Goal: Find specific page/section: Find specific page/section

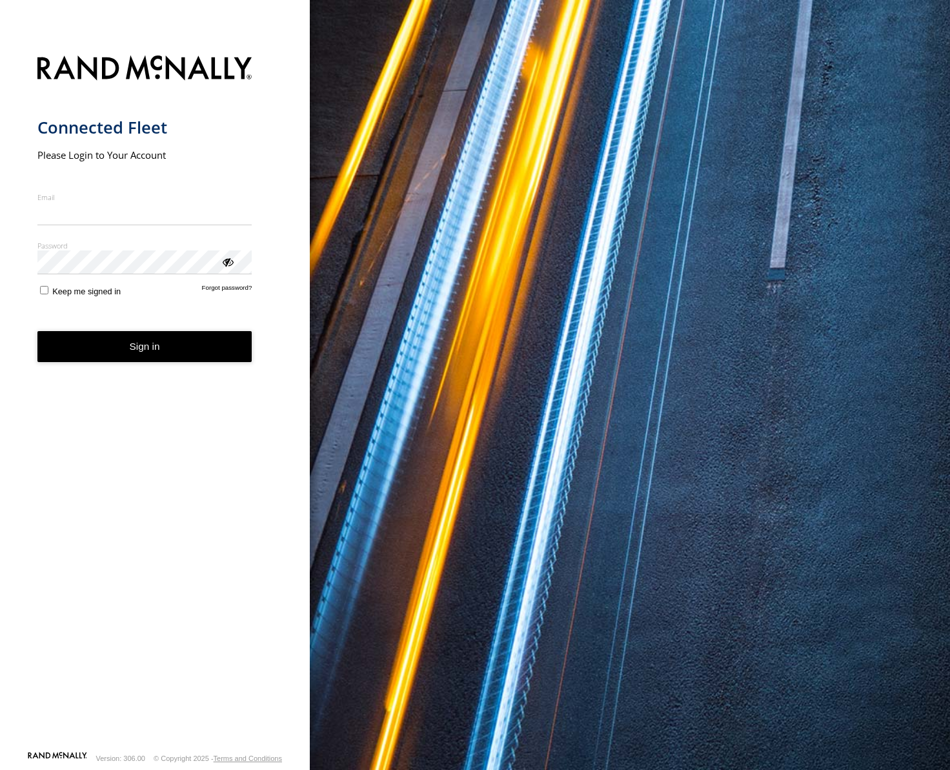
type input "**********"
click at [148, 361] on button "Sign in" at bounding box center [144, 347] width 215 height 32
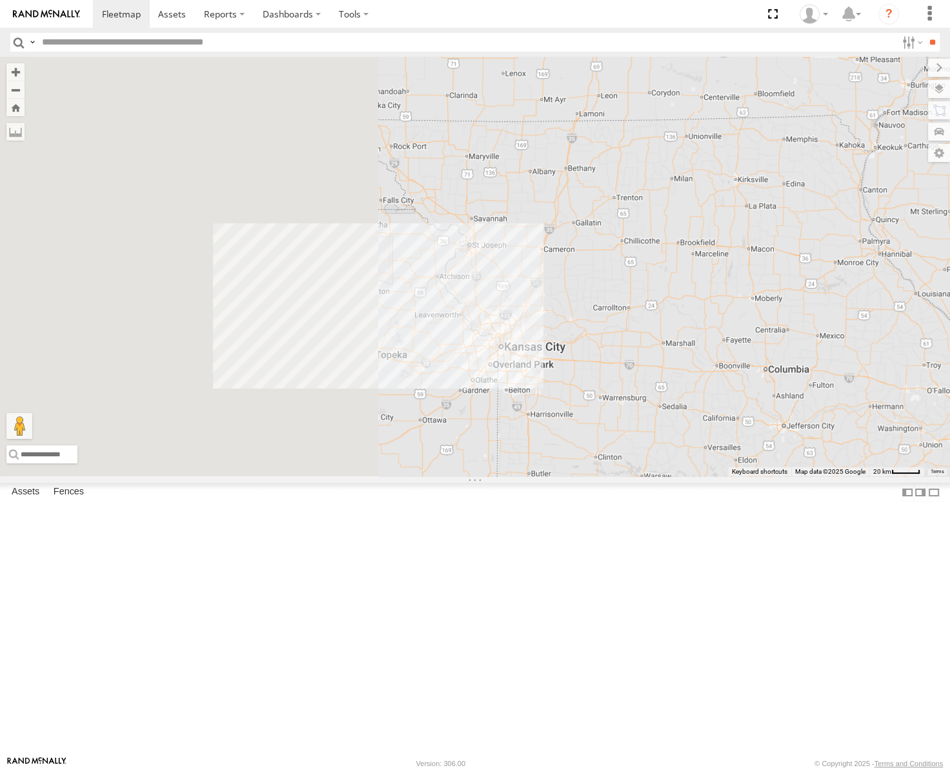
drag, startPoint x: 673, startPoint y: 470, endPoint x: 866, endPoint y: 472, distance: 193.0
click at [866, 472] on div "53217 53247 53256" at bounding box center [475, 267] width 950 height 420
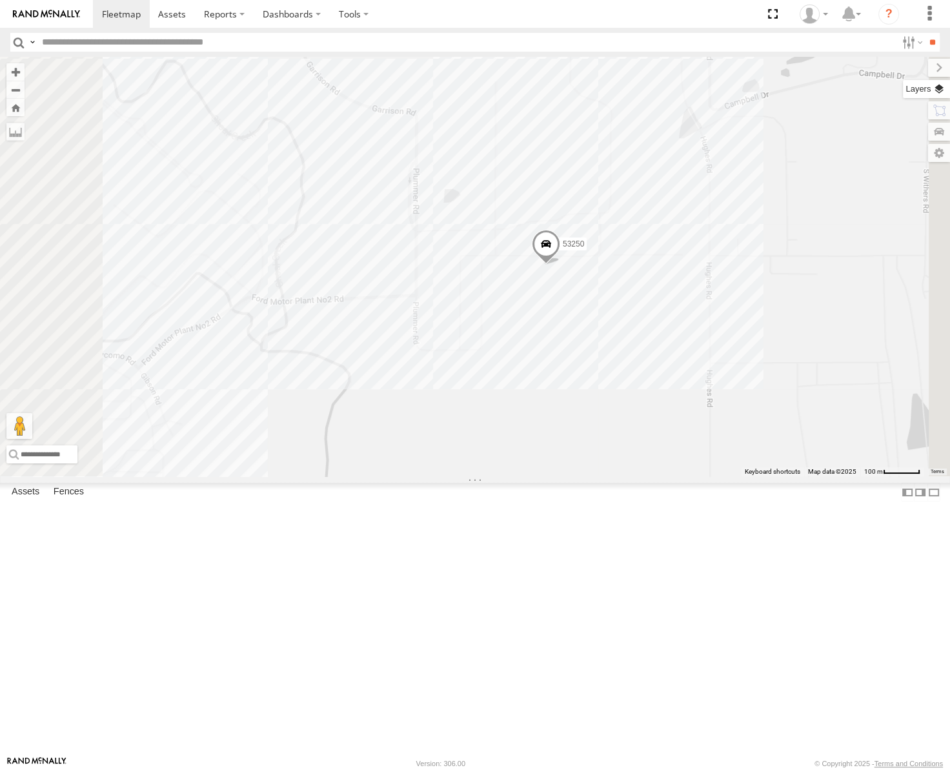
click at [940, 89] on label at bounding box center [926, 89] width 47 height 18
click at [0, 0] on div "Overlays" at bounding box center [0, 0] width 0 height 0
click at [0, 0] on span "Basemaps" at bounding box center [0, 0] width 0 height 0
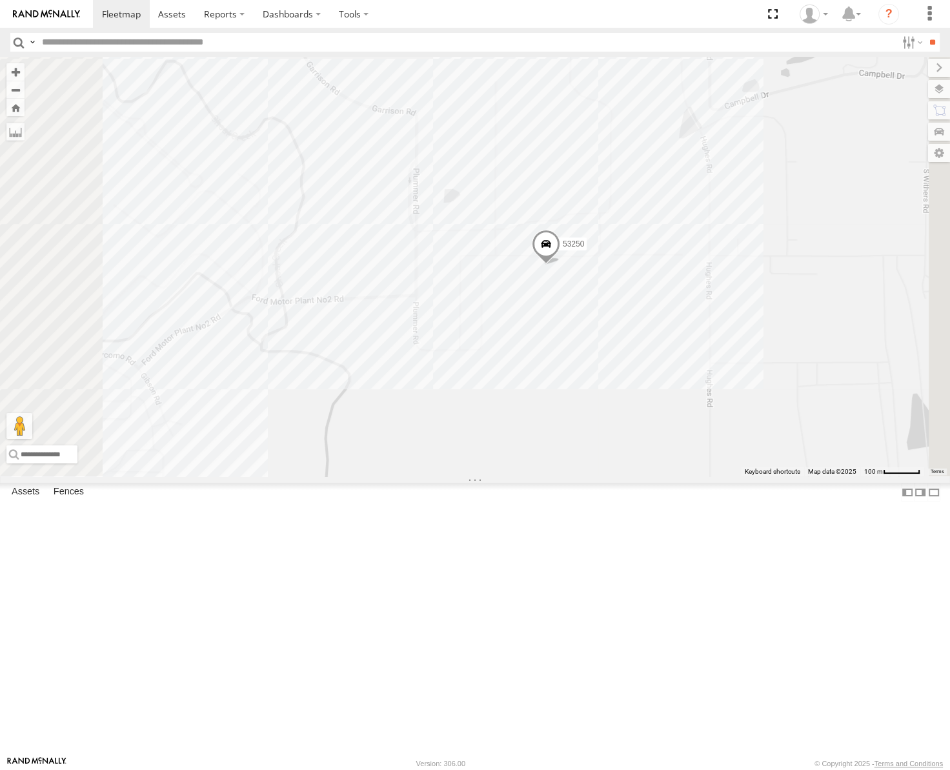
click at [0, 0] on span "Satellite" at bounding box center [0, 0] width 0 height 0
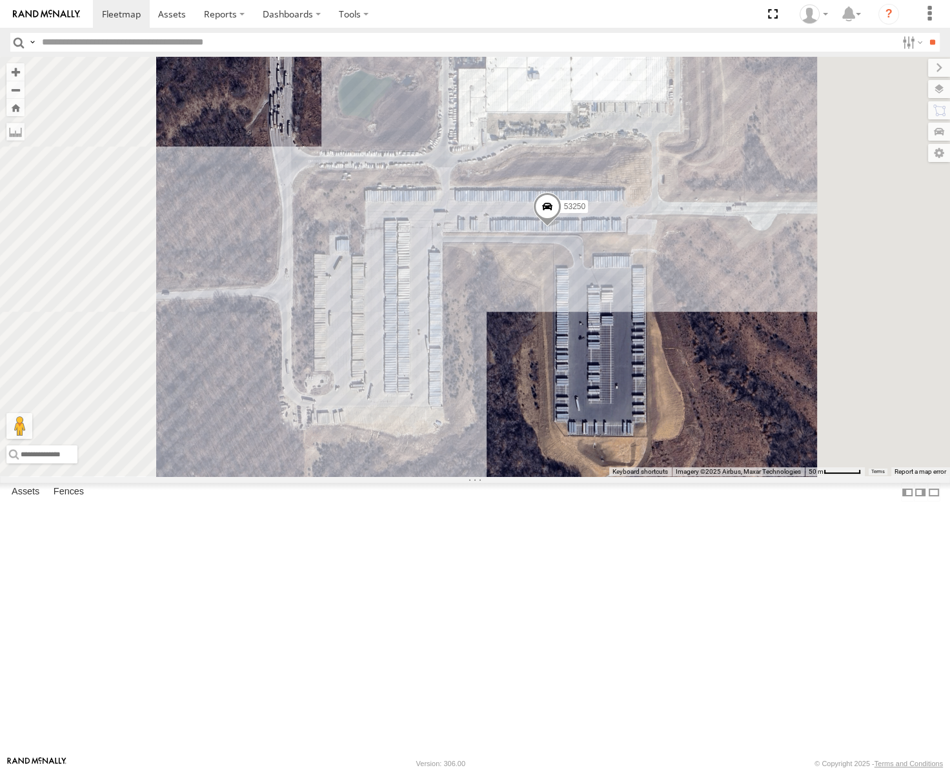
click at [562, 227] on span at bounding box center [547, 209] width 28 height 35
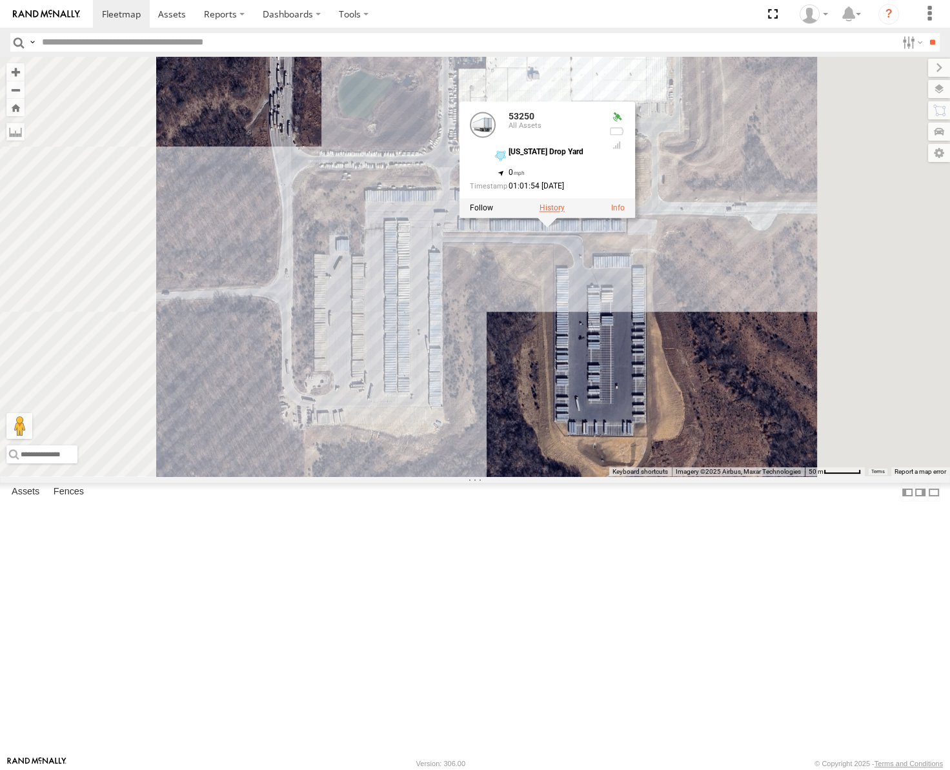
click at [565, 212] on label at bounding box center [552, 207] width 25 height 9
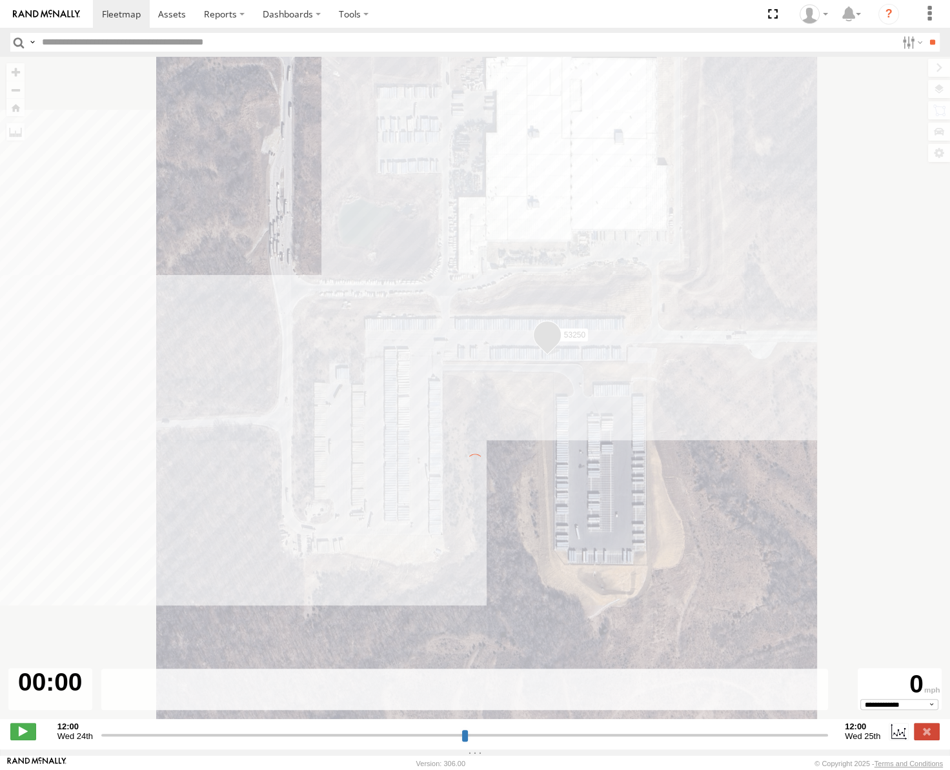
type input "**********"
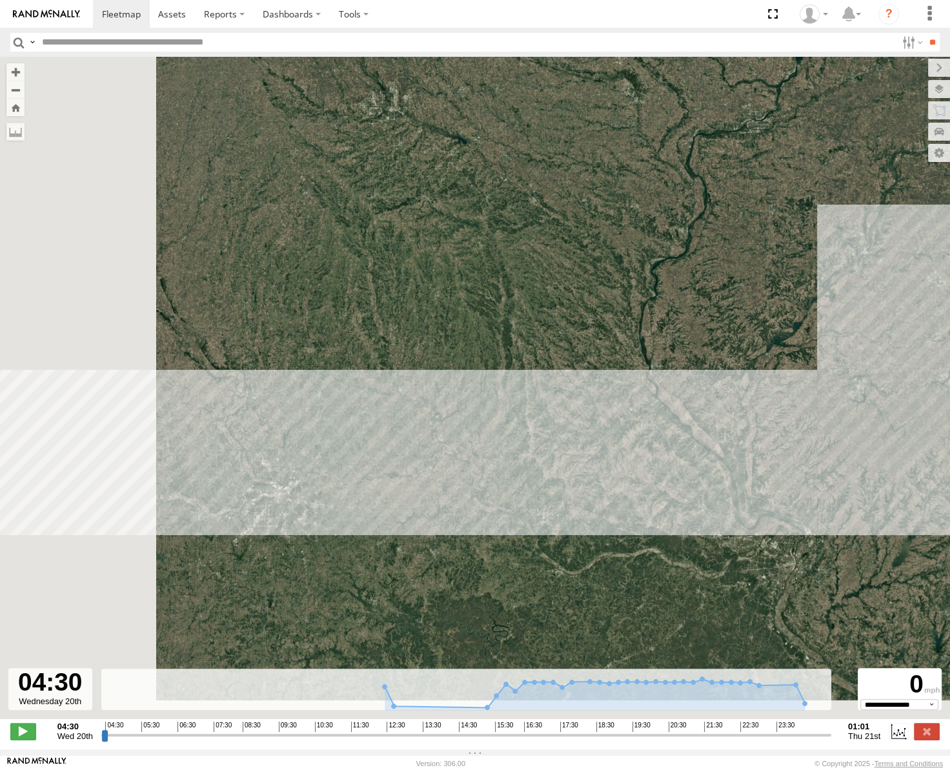
drag, startPoint x: 515, startPoint y: 514, endPoint x: 715, endPoint y: 434, distance: 215.8
click at [715, 434] on div "53250" at bounding box center [475, 395] width 950 height 676
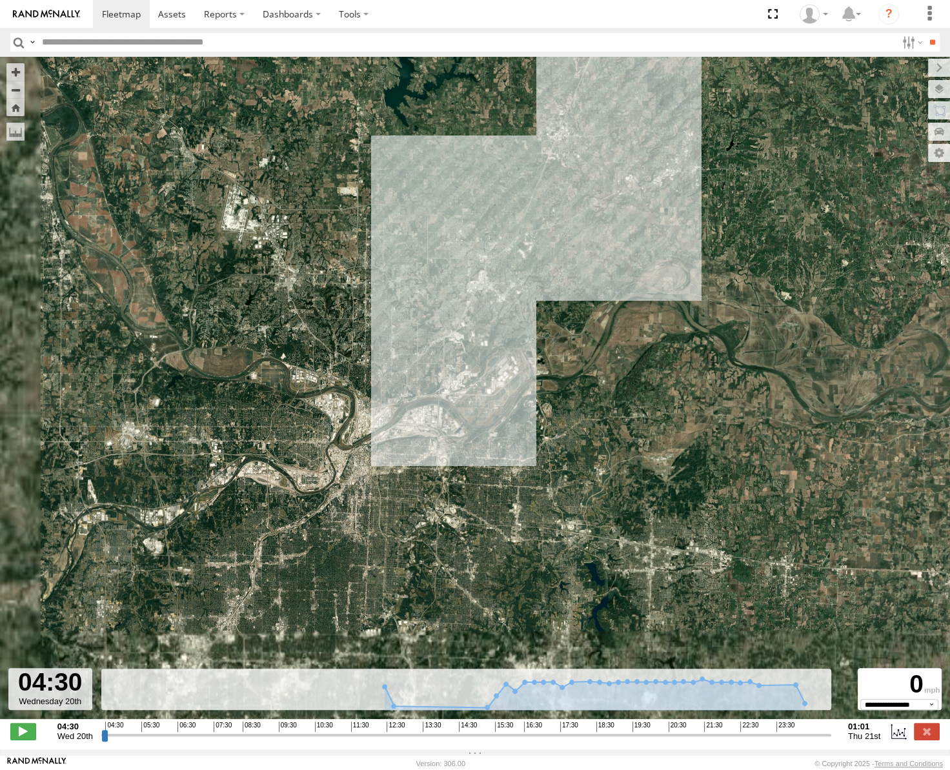
drag, startPoint x: 314, startPoint y: 556, endPoint x: 444, endPoint y: 412, distance: 193.8
click at [444, 412] on div "53250" at bounding box center [475, 395] width 950 height 676
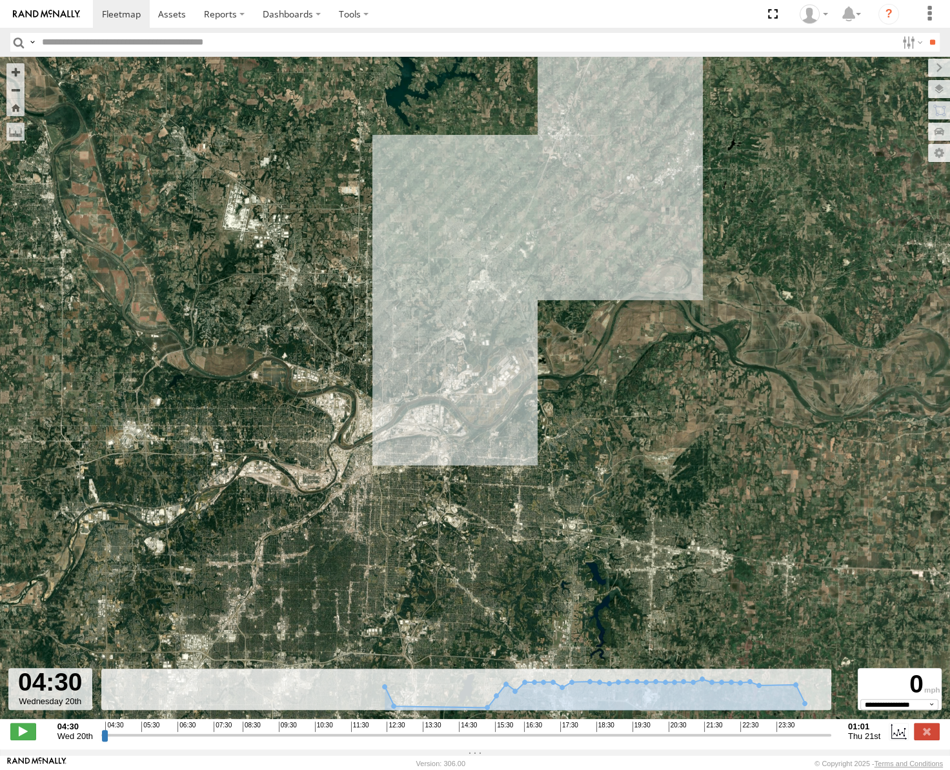
click at [0, 0] on span "Roadmap" at bounding box center [0, 0] width 0 height 0
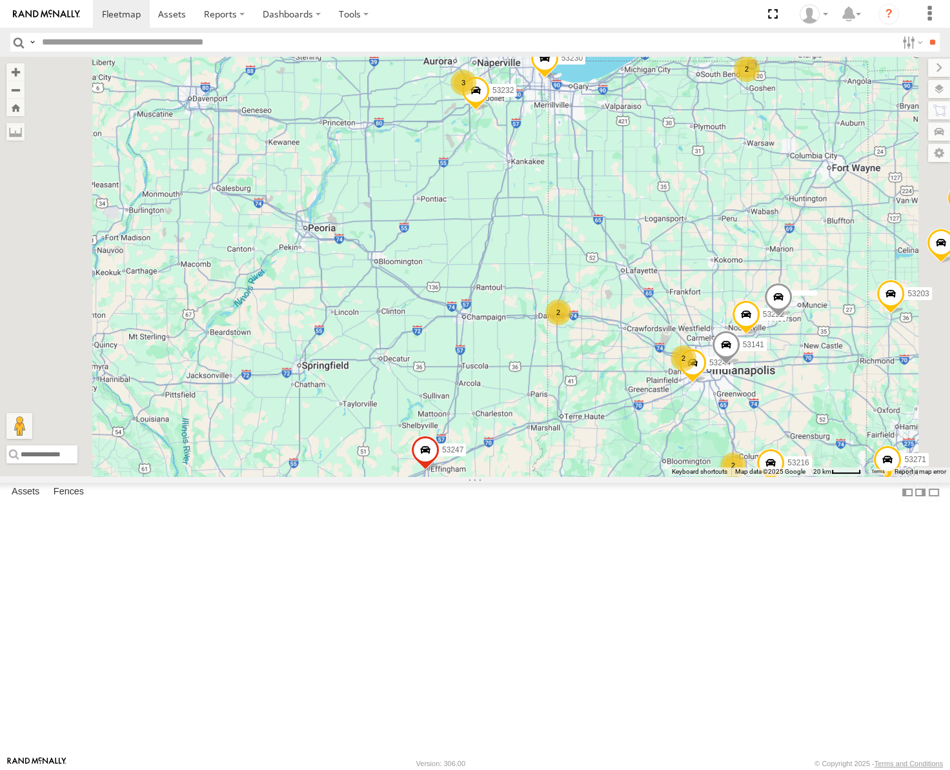
drag, startPoint x: 725, startPoint y: 434, endPoint x: 641, endPoint y: 416, distance: 85.7
click at [658, 420] on div "53217 53247 53256 53230 53281 53134 53144 53271 53151 53203 53278 53254 53211 3…" at bounding box center [475, 267] width 950 height 420
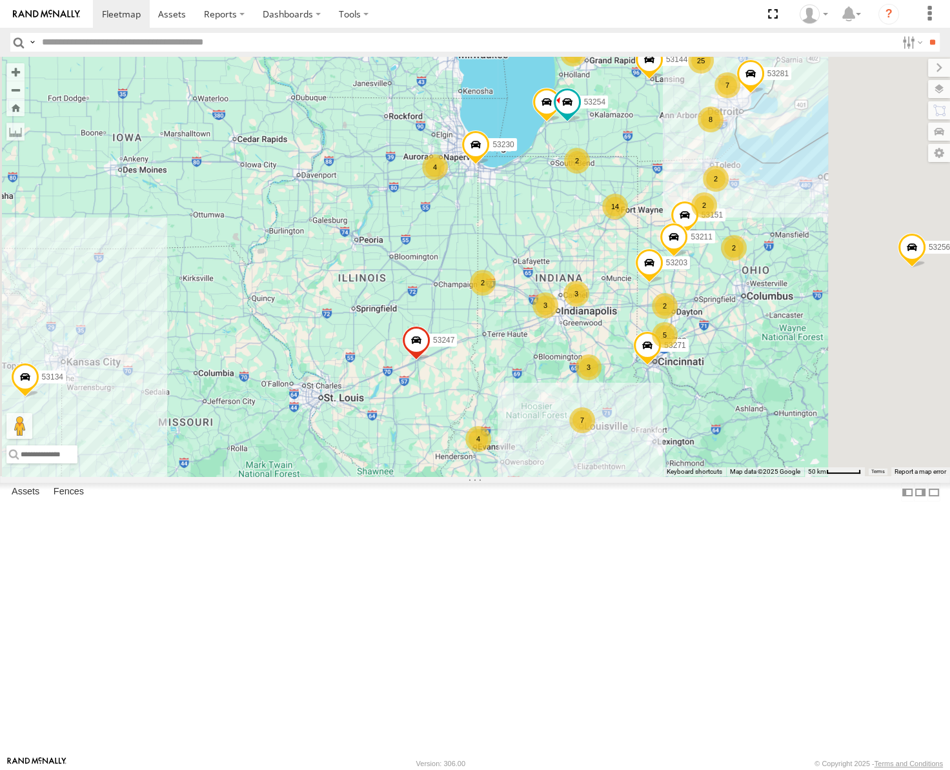
drag, startPoint x: 762, startPoint y: 237, endPoint x: 666, endPoint y: 321, distance: 128.1
click at [668, 321] on div "53217 53247 53256 53230 53281 53134 53144 53271 53151 53203 53278 53254 53211 4…" at bounding box center [475, 267] width 950 height 420
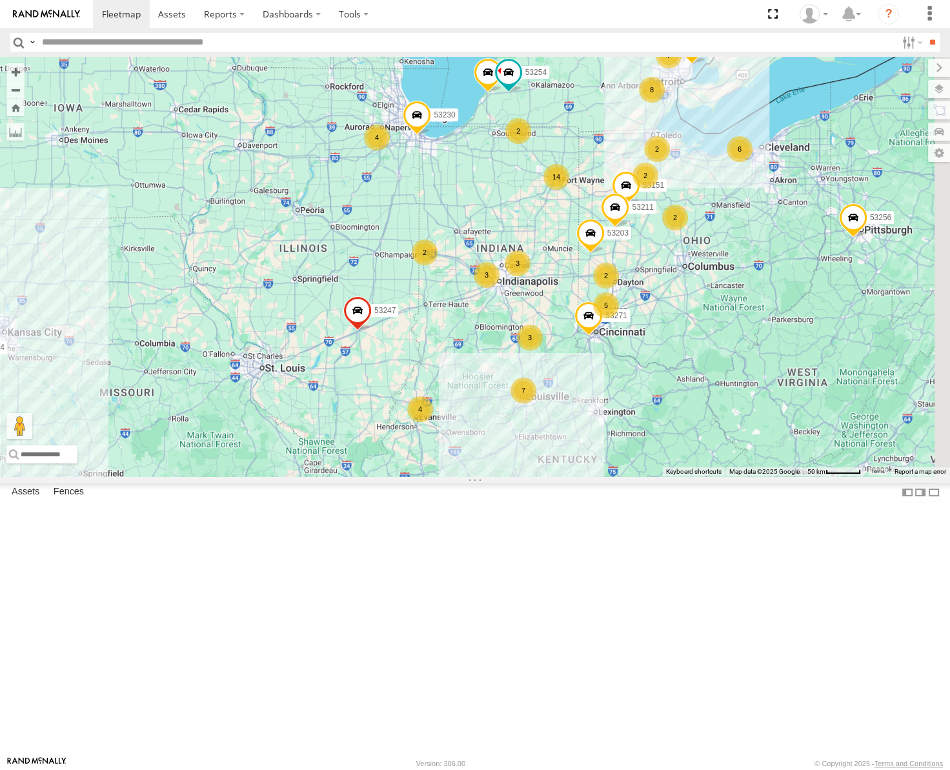
drag, startPoint x: 827, startPoint y: 499, endPoint x: 816, endPoint y: 408, distance: 91.7
click at [817, 408] on div "53217 53247 53256 53230 53281 53134 53144 53271 53151 53203 53278 53254 53211 4…" at bounding box center [475, 267] width 950 height 420
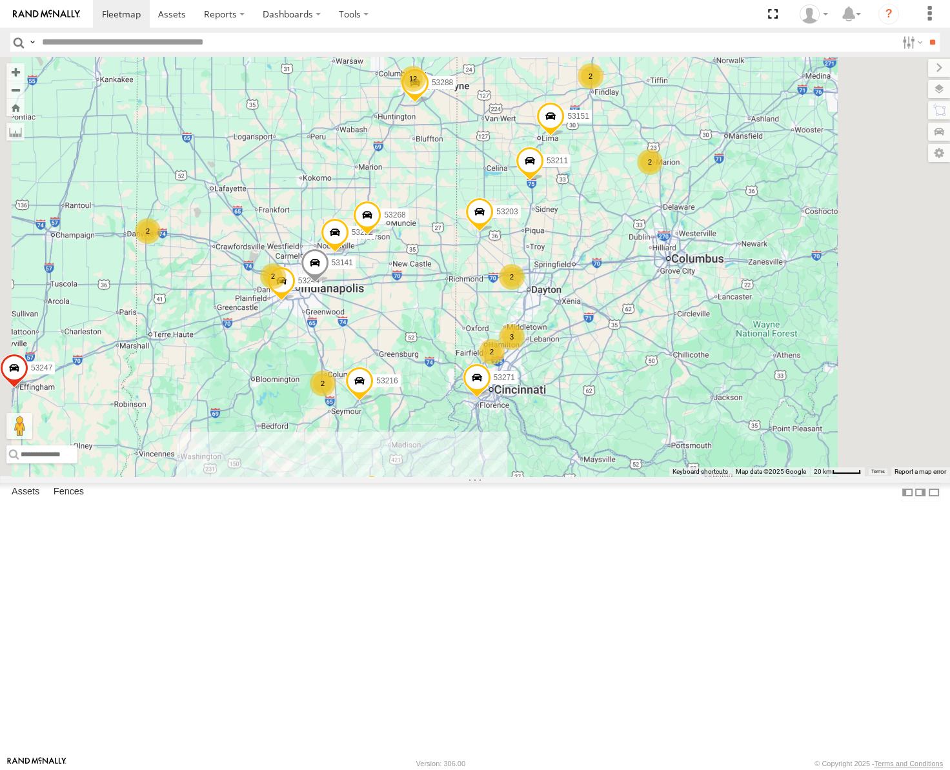
drag, startPoint x: 768, startPoint y: 445, endPoint x: 793, endPoint y: 387, distance: 63.3
click at [793, 387] on div "53217 53247 53256 53230 53281 53134 53144 53271 53151 53203 53278 53254 53211 6…" at bounding box center [475, 267] width 950 height 420
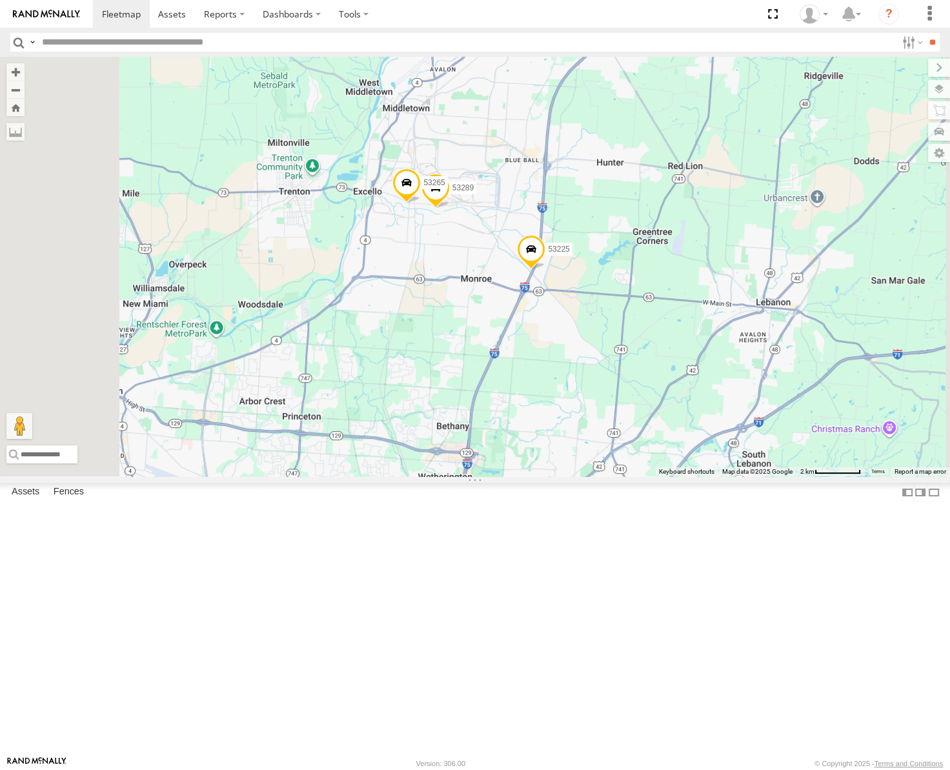
drag, startPoint x: 615, startPoint y: 463, endPoint x: 638, endPoint y: 411, distance: 56.6
click at [637, 412] on div "53217 53247 53256 53230 53281 53134 53144 53271 53151 53203 53278 53254 53211 5…" at bounding box center [475, 267] width 950 height 420
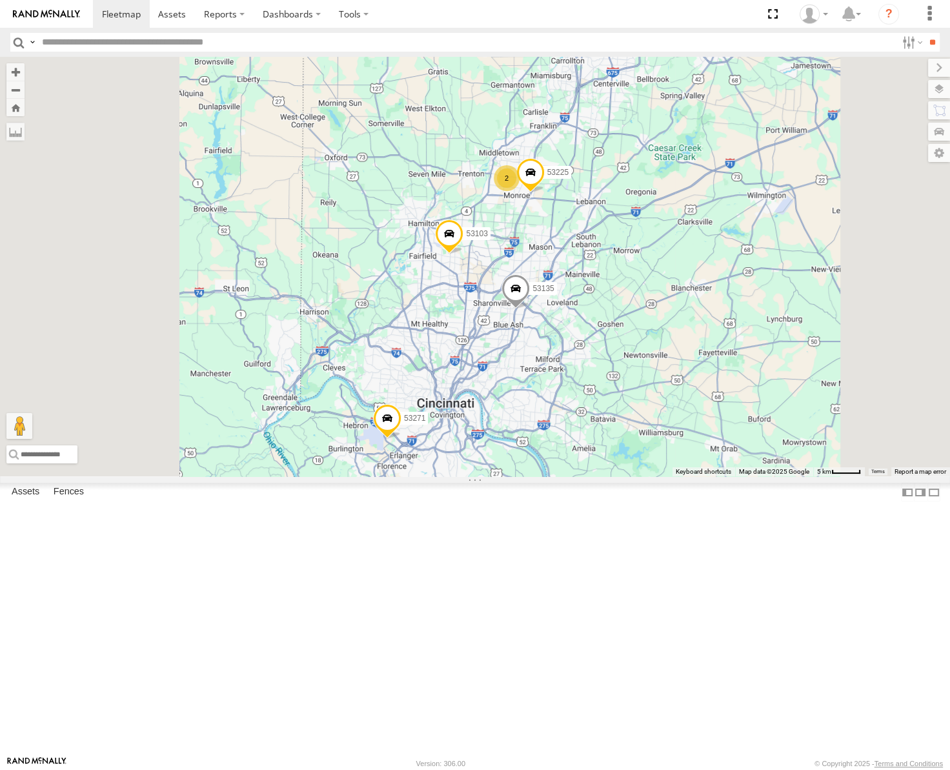
drag, startPoint x: 766, startPoint y: 434, endPoint x: 790, endPoint y: 390, distance: 50.0
click at [790, 390] on div "53217 53247 53256 53230 53281 53134 53144 53271 53151 53203 53278 53254 53211 5…" at bounding box center [475, 267] width 950 height 420
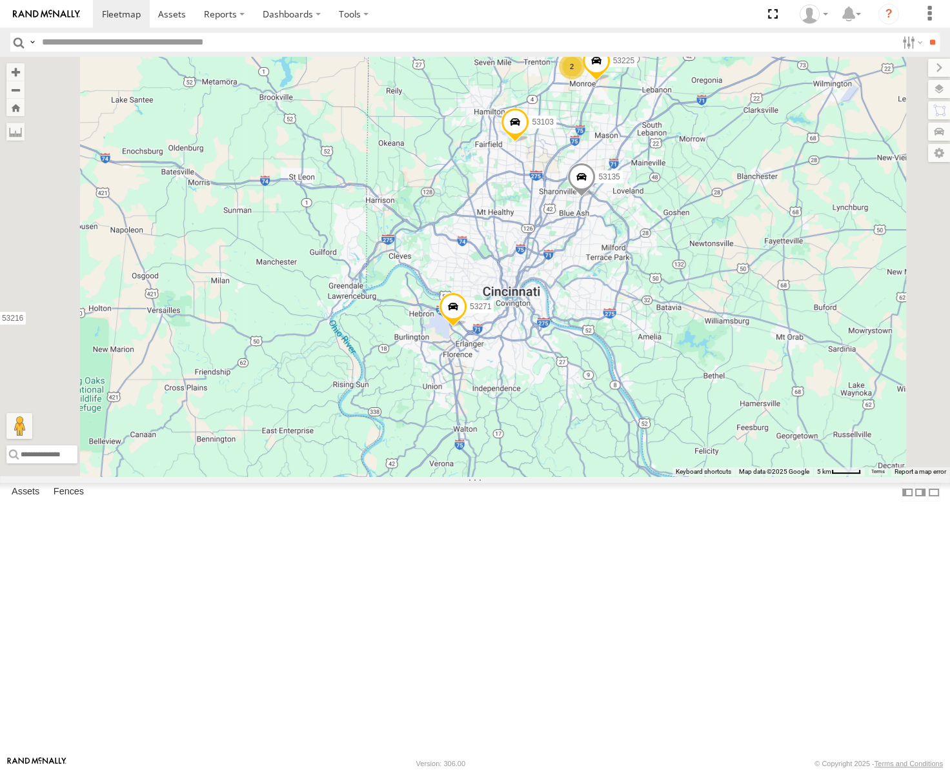
drag, startPoint x: 749, startPoint y: 424, endPoint x: 773, endPoint y: 383, distance: 48.0
click at [773, 384] on div "53217 53247 53256 53230 53281 53134 53144 53271 53151 53203 53278 53254 53211 5…" at bounding box center [475, 267] width 950 height 420
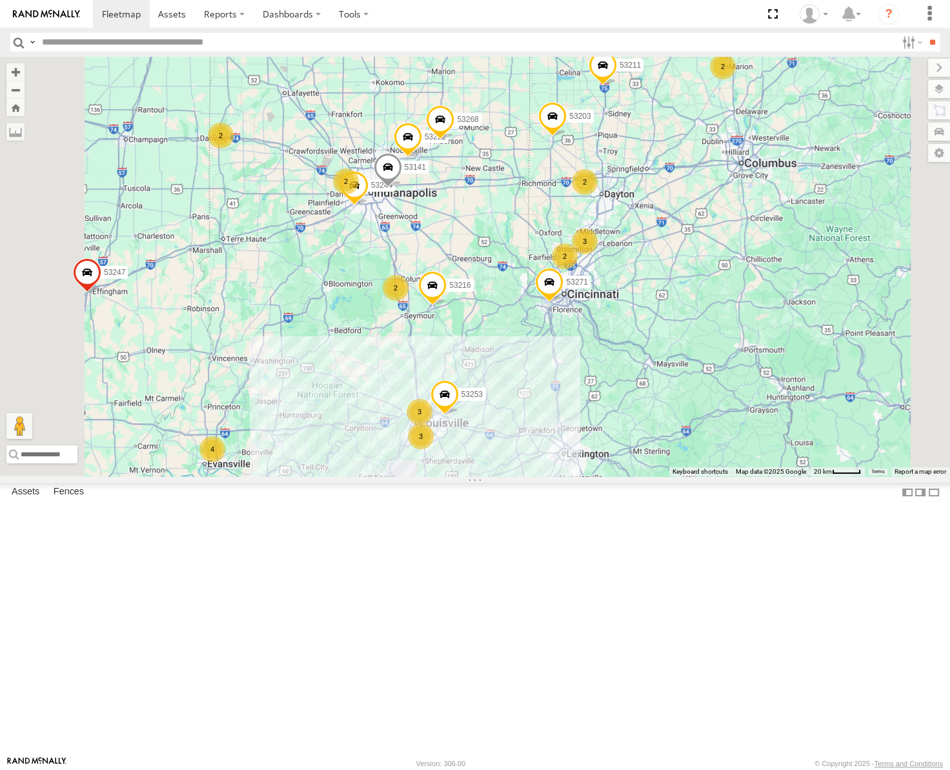
drag, startPoint x: 687, startPoint y: 524, endPoint x: 726, endPoint y: 472, distance: 64.5
click at [726, 472] on div "53217 53247 53256 53230 53281 53134 53144 53271 53151 53203 53278 53254 53211 5…" at bounding box center [475, 267] width 950 height 420
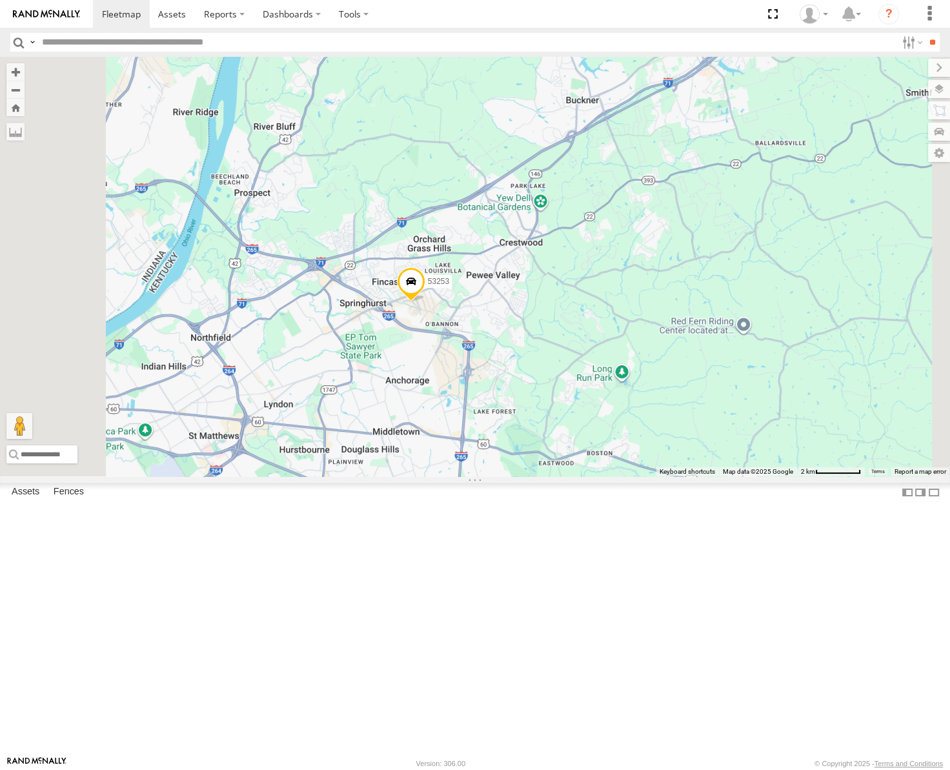
drag, startPoint x: 529, startPoint y: 534, endPoint x: 839, endPoint y: 306, distance: 385.0
click at [839, 306] on div "53217 53247 53256 53230 53281 53134 53144 53271 53151 53203 53278 53254 53211 5…" at bounding box center [475, 267] width 950 height 420
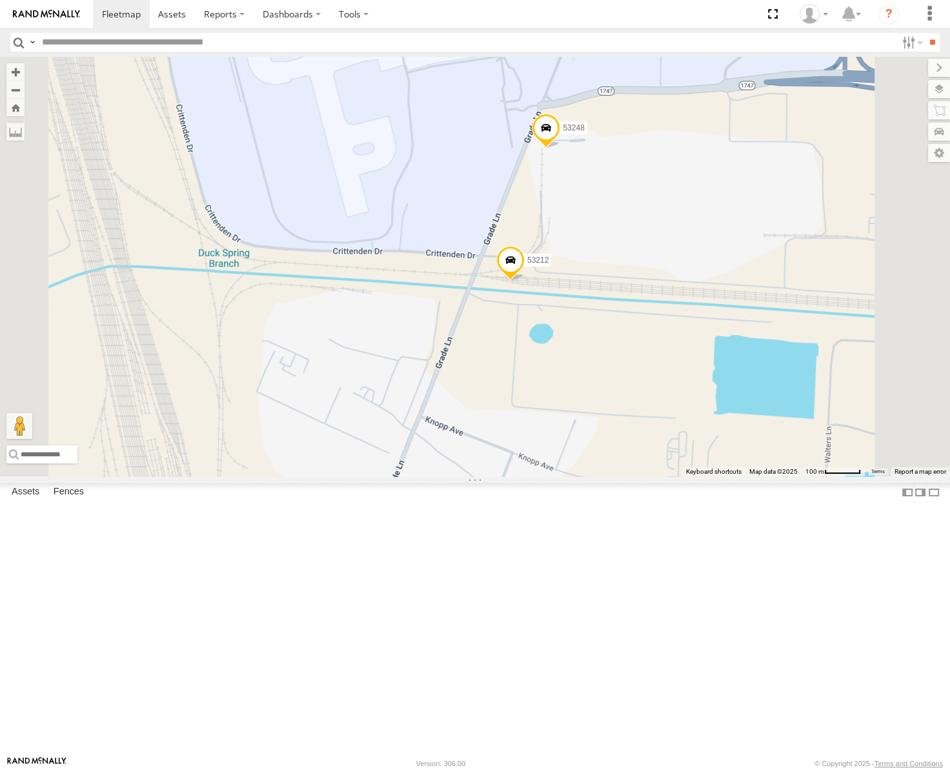
drag, startPoint x: 786, startPoint y: 246, endPoint x: 759, endPoint y: 330, distance: 88.6
click at [760, 330] on div "53217 53247 53256 53230 53281 53134 53144 53271 53151 53203 53278 53254 53211 5…" at bounding box center [475, 267] width 950 height 420
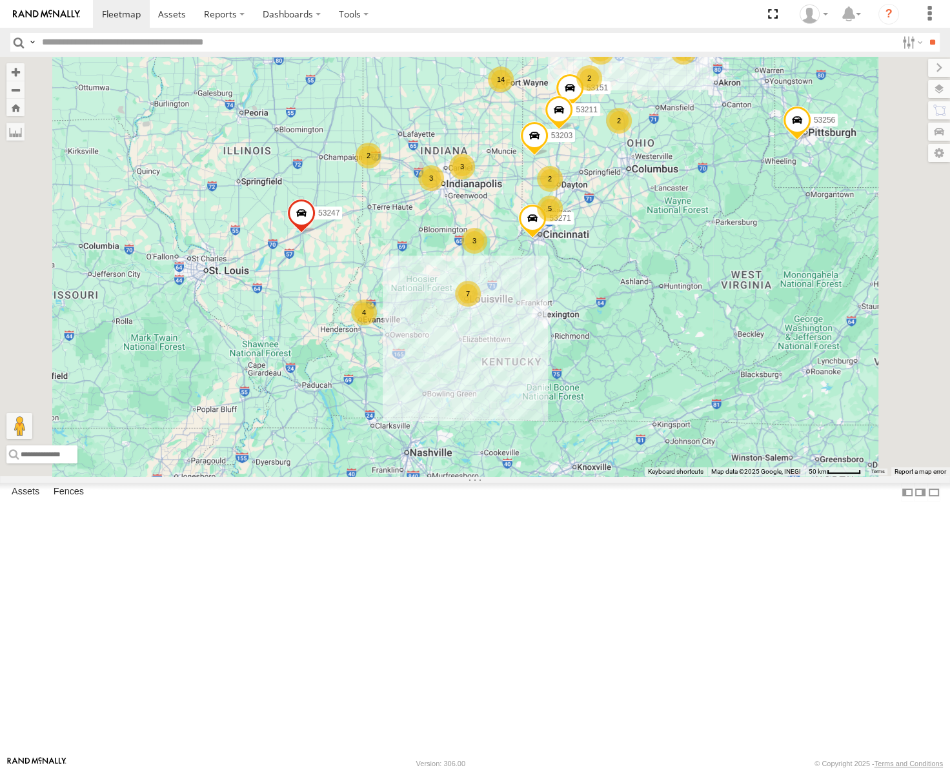
drag, startPoint x: 530, startPoint y: 218, endPoint x: 598, endPoint y: 378, distance: 173.5
click at [598, 378] on div "53217 53247 53256 53230 53281 53134 53144 53271 53151 53203 53278 53254 53211 6…" at bounding box center [475, 267] width 950 height 420
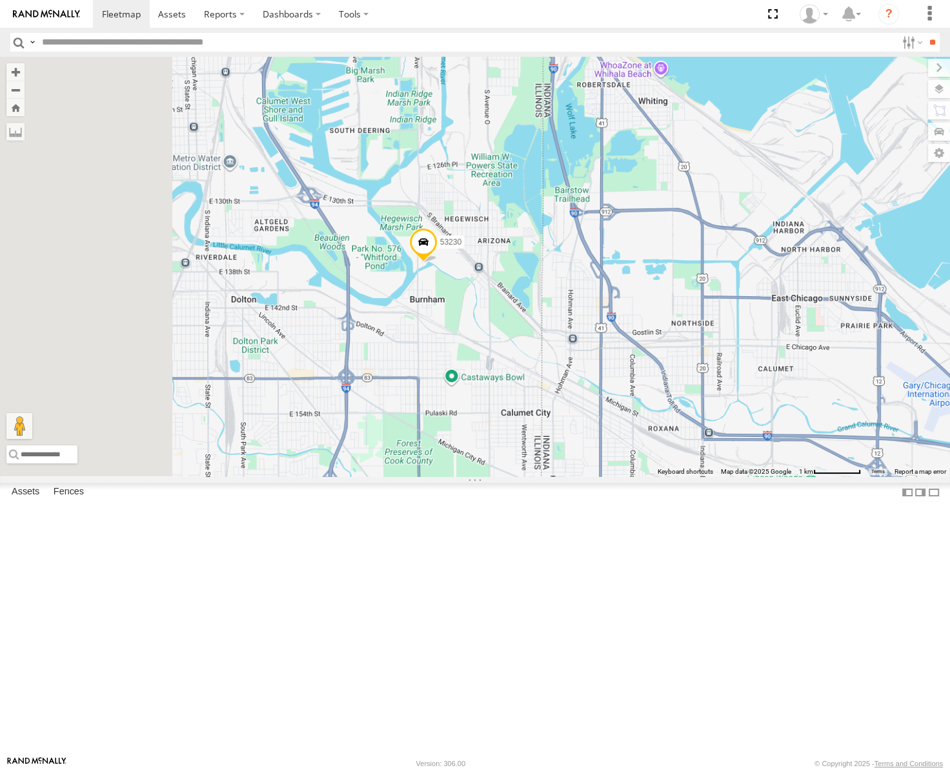
drag, startPoint x: 551, startPoint y: 312, endPoint x: 845, endPoint y: 486, distance: 342.1
click at [845, 476] on div "53217 53247 53256 53230 53281 53134 53144 53271 53151 53203 53278 53254 53211 5…" at bounding box center [475, 267] width 950 height 420
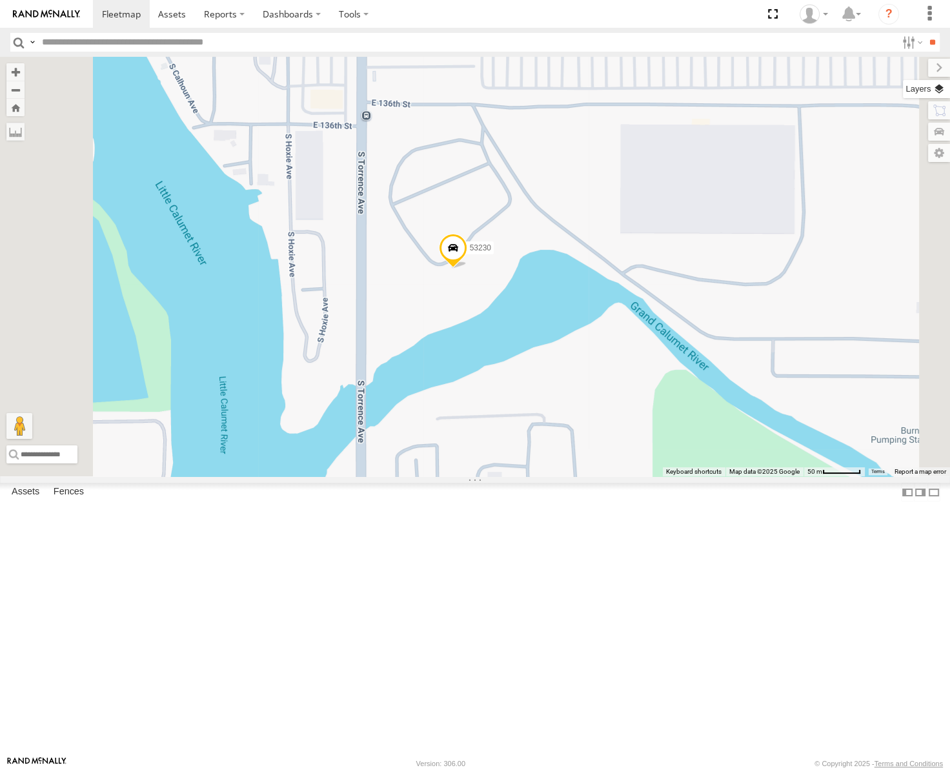
click at [947, 88] on label at bounding box center [926, 89] width 47 height 18
click at [0, 0] on span "Basemaps" at bounding box center [0, 0] width 0 height 0
click at [0, 0] on span "Satellite" at bounding box center [0, 0] width 0 height 0
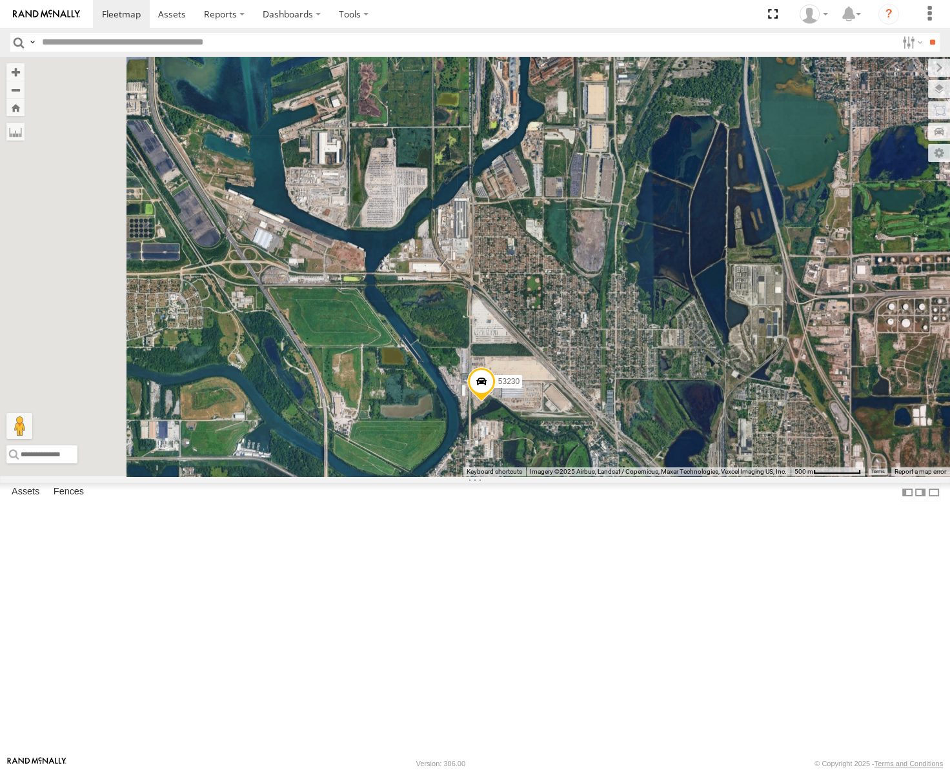
click at [143, 37] on input "text" at bounding box center [467, 42] width 860 height 19
type input "*****"
click at [925, 33] on input "**" at bounding box center [932, 42] width 15 height 19
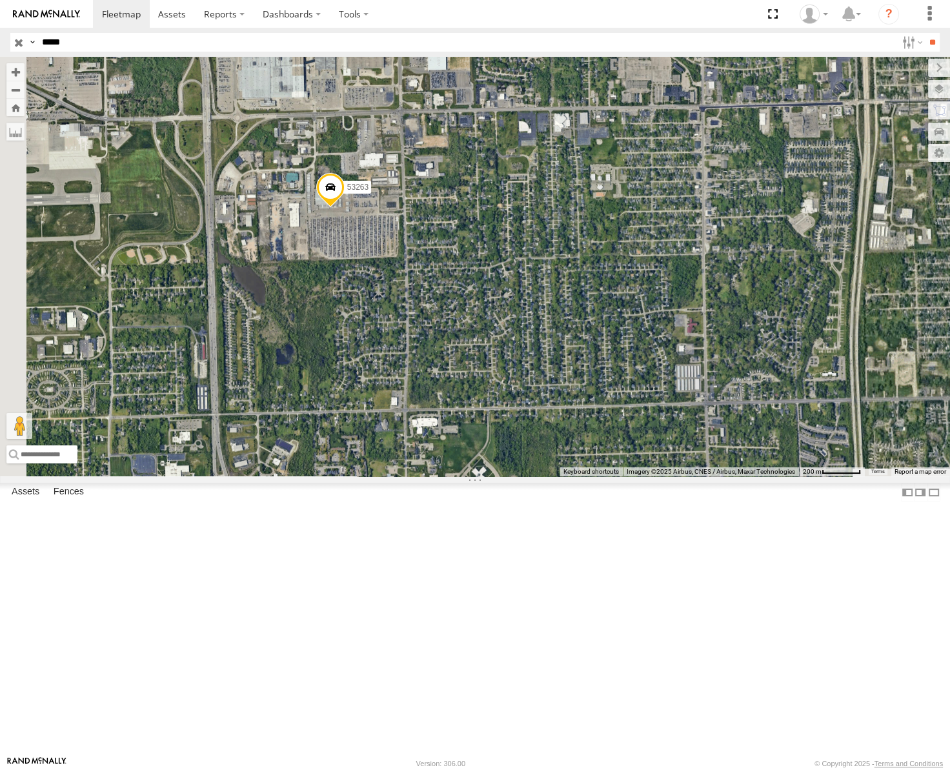
drag, startPoint x: 493, startPoint y: 330, endPoint x: 568, endPoint y: 414, distance: 113.4
click at [345, 208] on span at bounding box center [330, 190] width 28 height 35
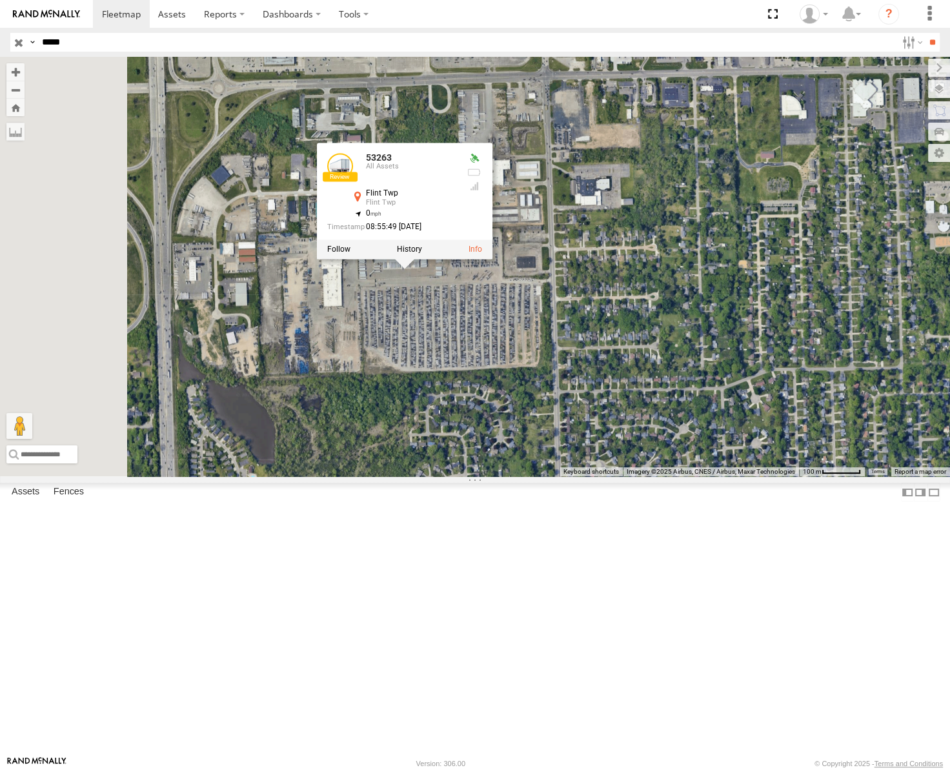
click at [695, 311] on div "53263 53263 All Assets Flint Twp Flint Twp 42.96911 , -83.71759 0 08:55:49 [DAT…" at bounding box center [475, 267] width 950 height 420
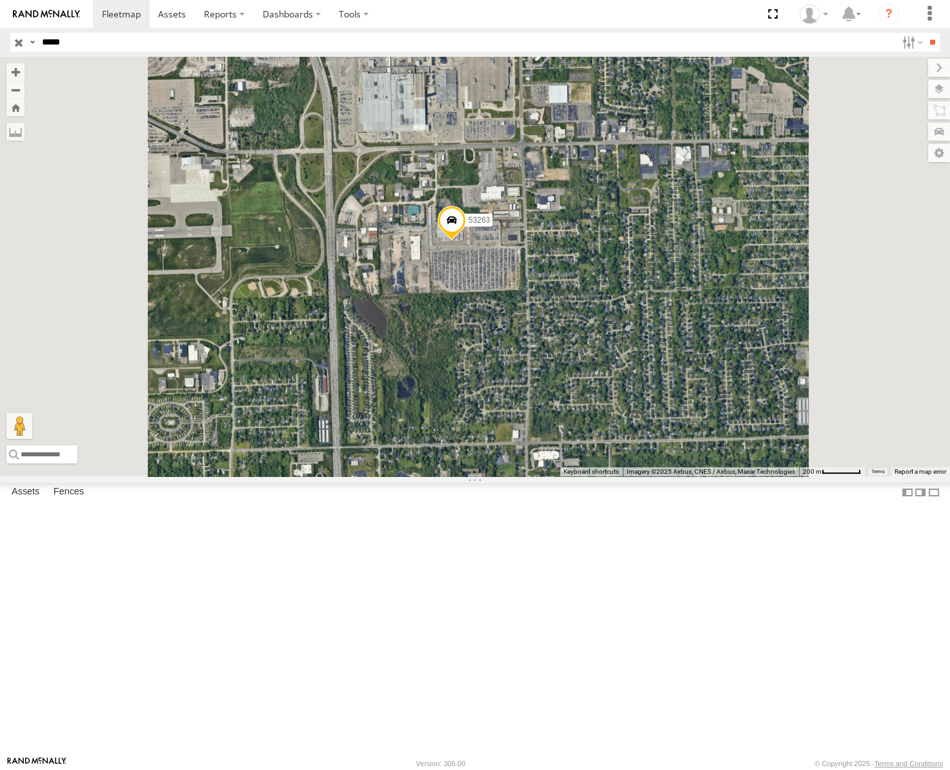
click at [13, 37] on input "button" at bounding box center [18, 42] width 17 height 19
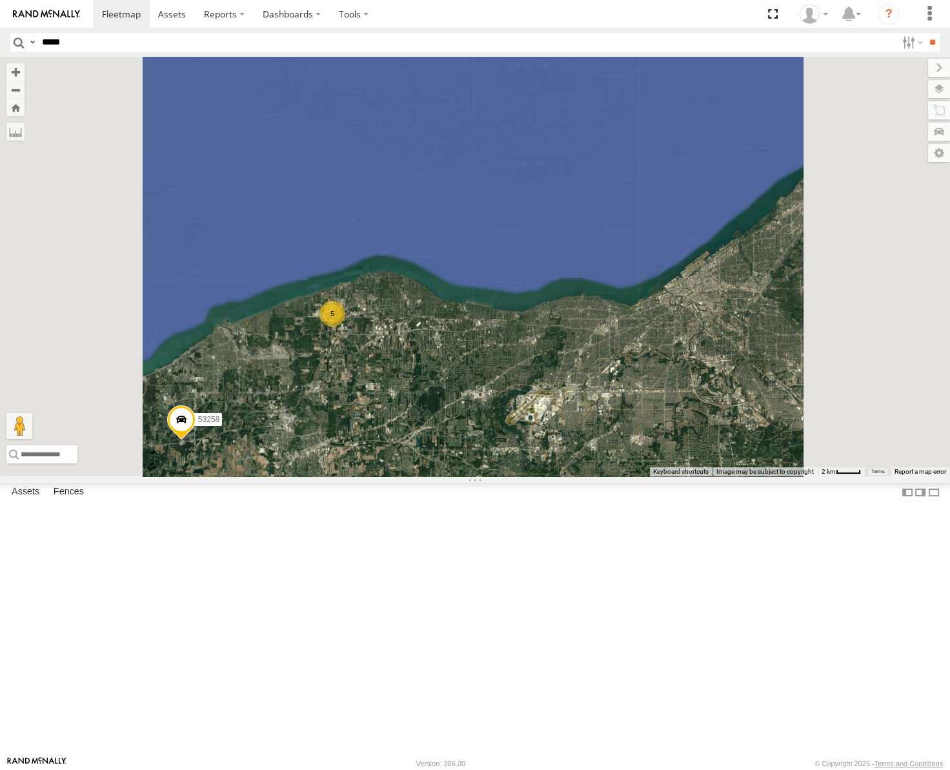
drag, startPoint x: 494, startPoint y: 572, endPoint x: 638, endPoint y: 400, distance: 223.6
click at [635, 402] on div "53247 53256 53217 53230 53281 53144 53271 53151 53203 53278 53254 53211 53221 5…" at bounding box center [475, 267] width 950 height 420
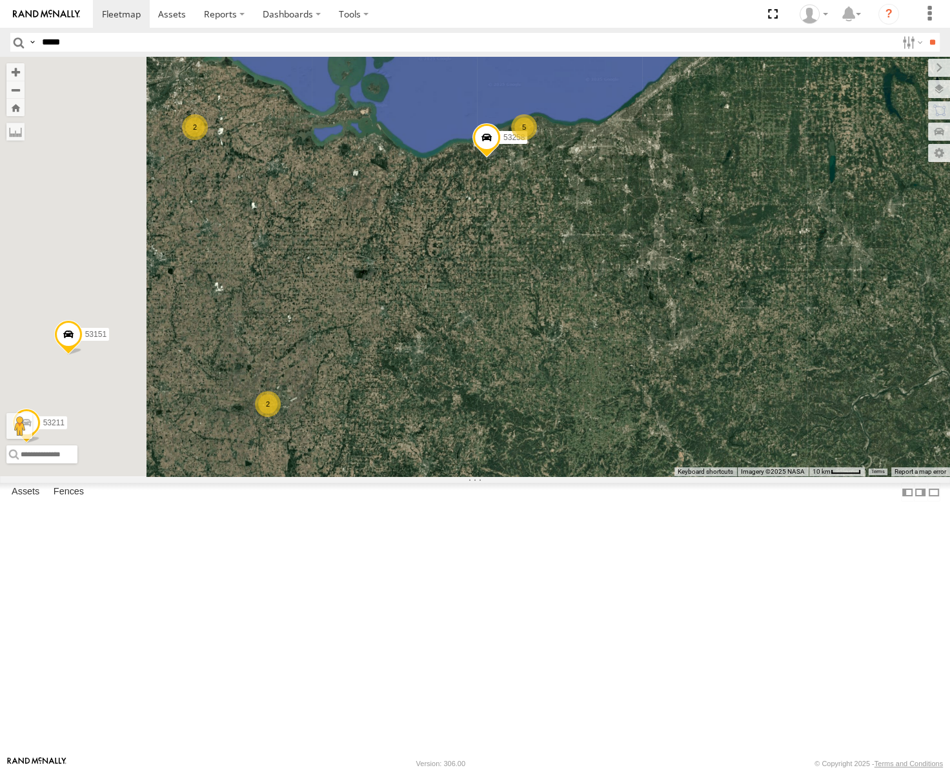
drag, startPoint x: 521, startPoint y: 573, endPoint x: 610, endPoint y: 424, distance: 173.1
click at [609, 426] on div "53247 53256 53217 53230 53281 53144 53271 53151 53203 53278 53254 53211 53221 5…" at bounding box center [475, 267] width 950 height 420
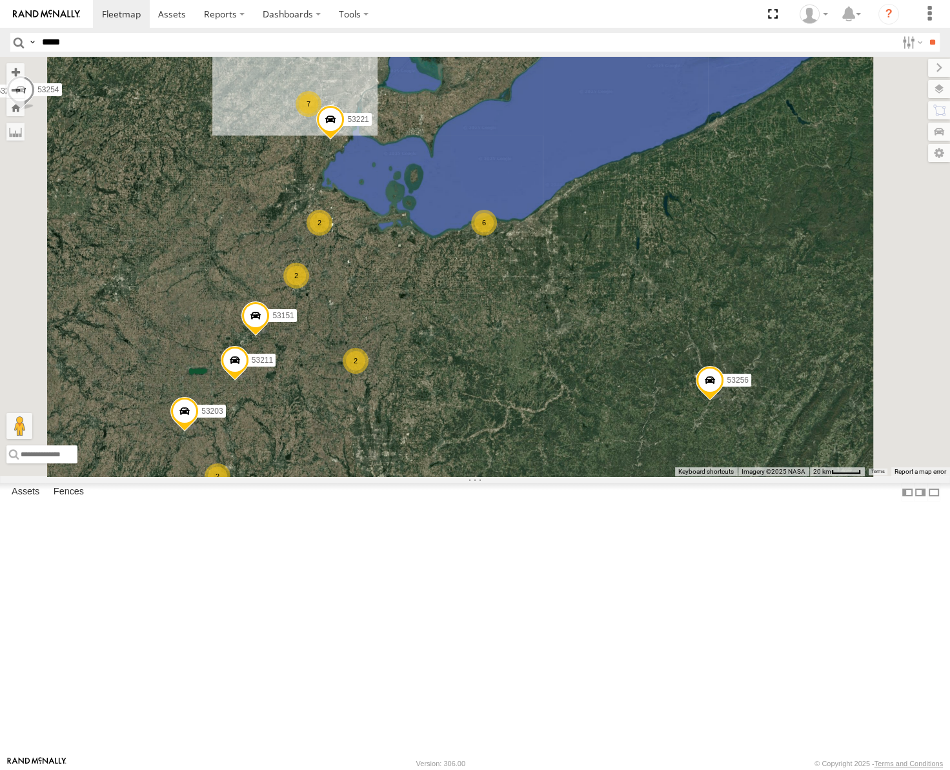
drag, startPoint x: 478, startPoint y: 584, endPoint x: 531, endPoint y: 503, distance: 96.0
click at [531, 476] on div "53247 53256 53217 53230 53281 53144 53271 53151 53203 53278 53254 53211 53221 6…" at bounding box center [475, 267] width 950 height 420
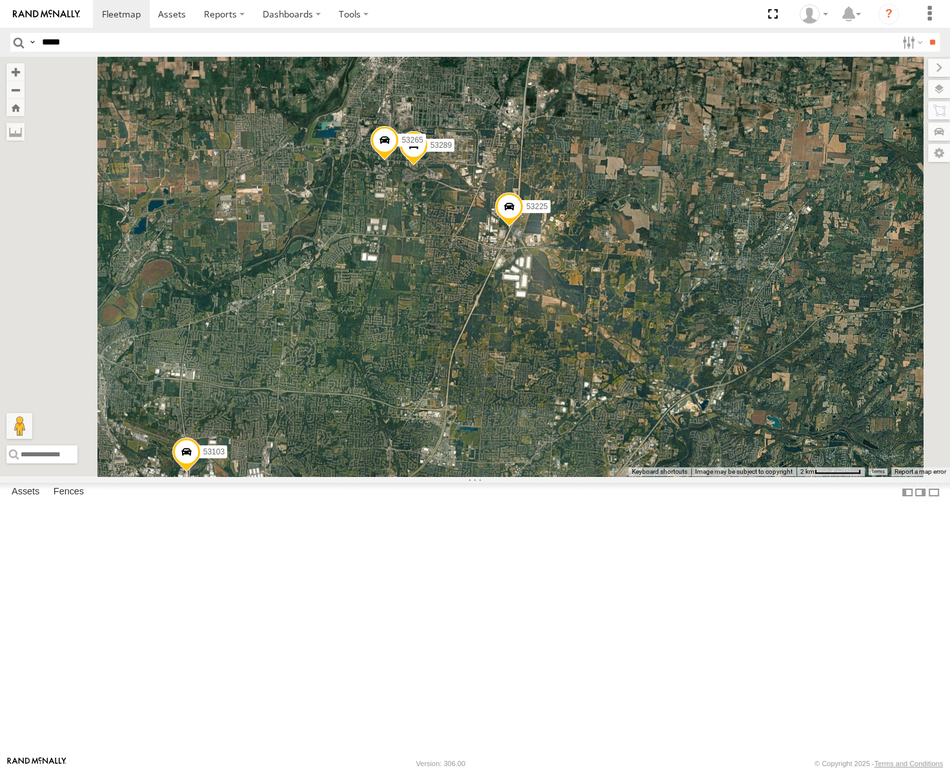
drag, startPoint x: 654, startPoint y: 285, endPoint x: 625, endPoint y: 420, distance: 138.0
click at [625, 420] on div "53247 53256 53217 53271 53230 53151 53203 53278 53254 53211 53281 53144 53216 5…" at bounding box center [475, 267] width 950 height 420
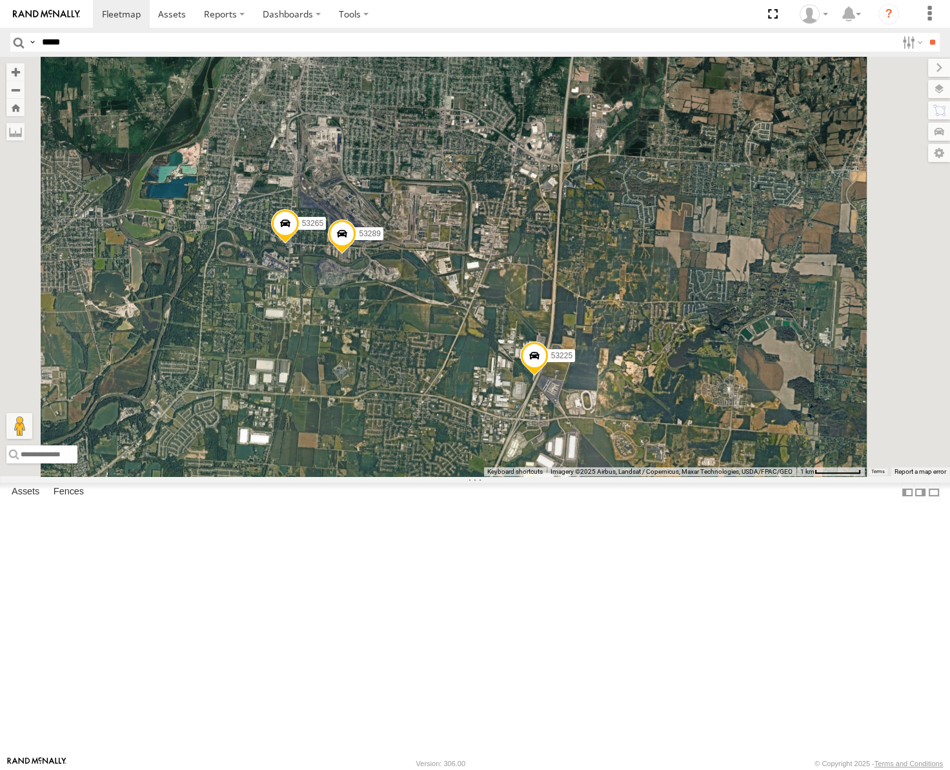
drag, startPoint x: 665, startPoint y: 384, endPoint x: 613, endPoint y: 440, distance: 76.3
click at [613, 440] on div "53247 53256 53217 53271 53230 53151 53203 53278 53254 53211 53281 53144 53216 5…" at bounding box center [475, 267] width 950 height 420
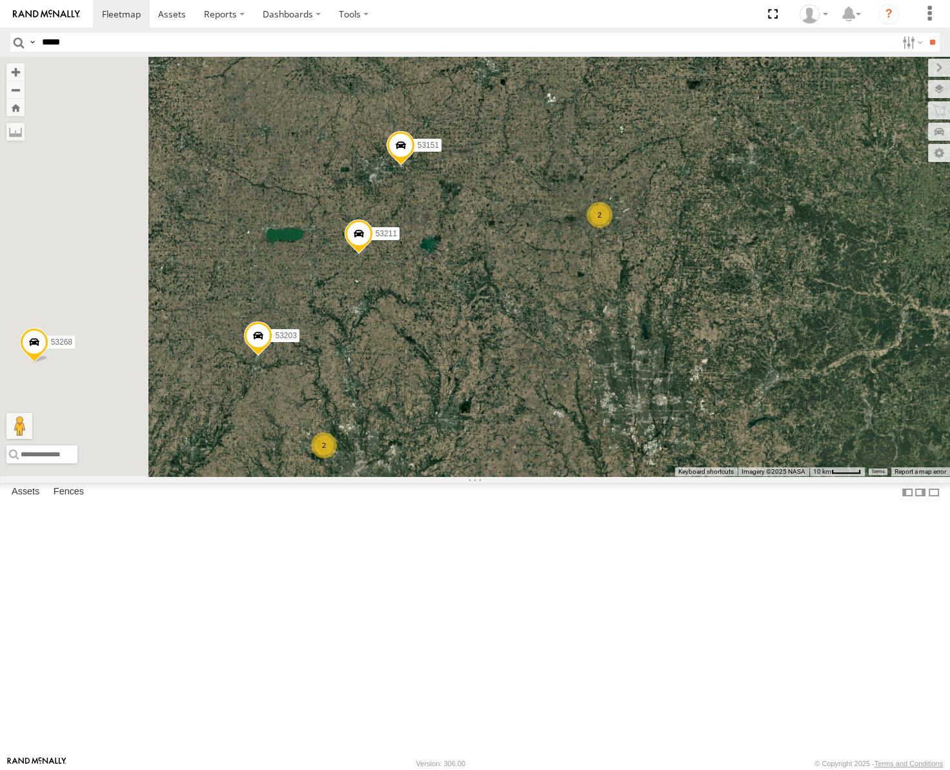
drag, startPoint x: 545, startPoint y: 372, endPoint x: 614, endPoint y: 265, distance: 127.5
click at [612, 269] on div "53247 53256 53217 53230 53268 53144 2 3 53151 53258 53203 2 2 2 53211" at bounding box center [475, 267] width 950 height 420
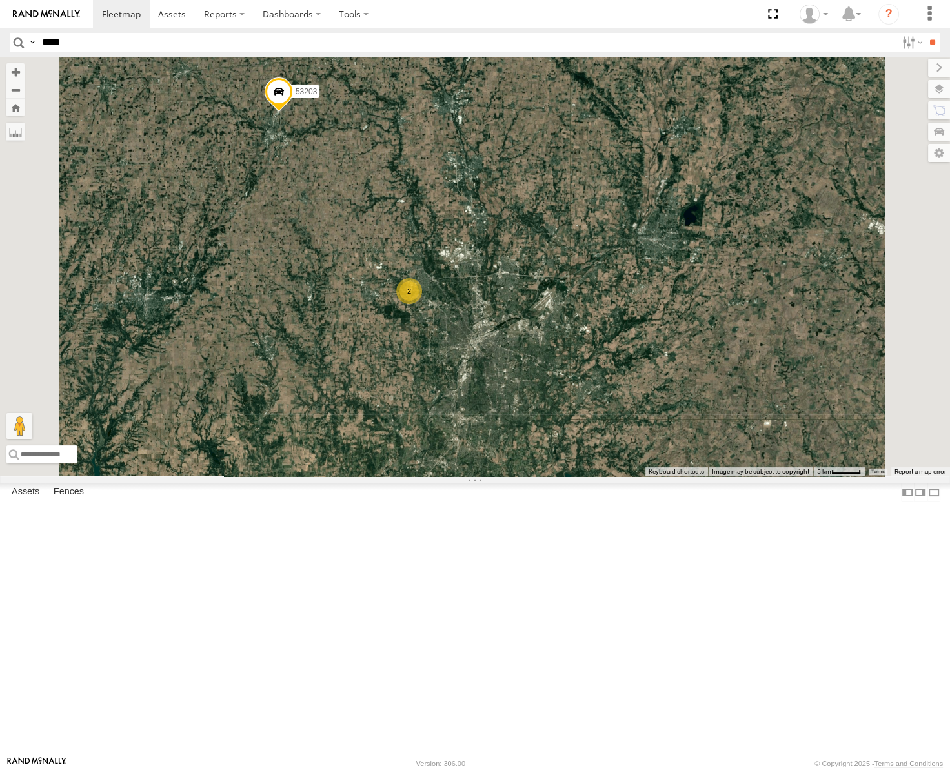
drag, startPoint x: 611, startPoint y: 520, endPoint x: 660, endPoint y: 306, distance: 219.1
click at [660, 306] on div "53247 53256 53217 53230 53268 53144 53151 53258 53203 53211 53271 53103 53135 5…" at bounding box center [475, 267] width 950 height 420
